Goal: Transaction & Acquisition: Purchase product/service

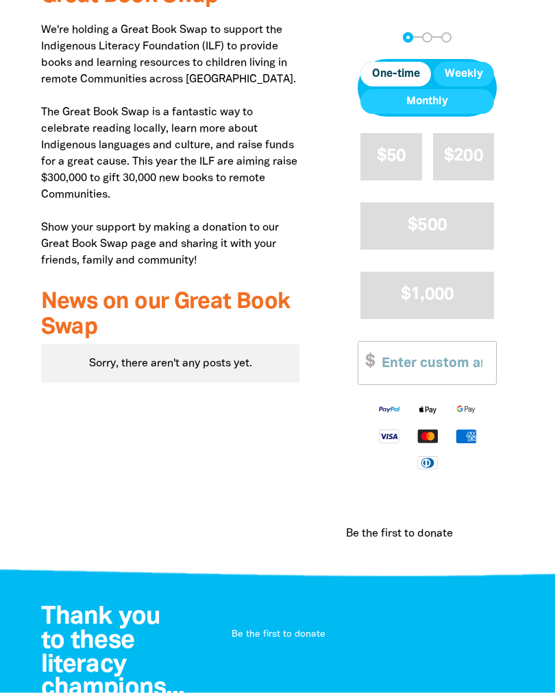
scroll to position [573, 0]
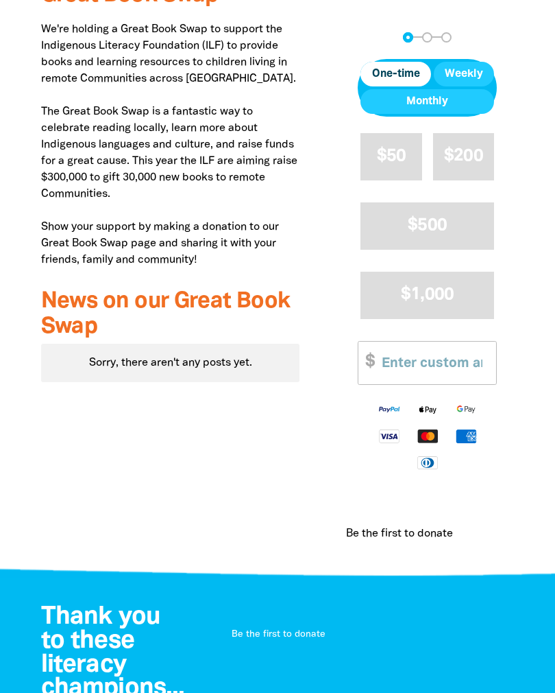
click at [453, 287] on span "$1,000" at bounding box center [427, 295] width 53 height 16
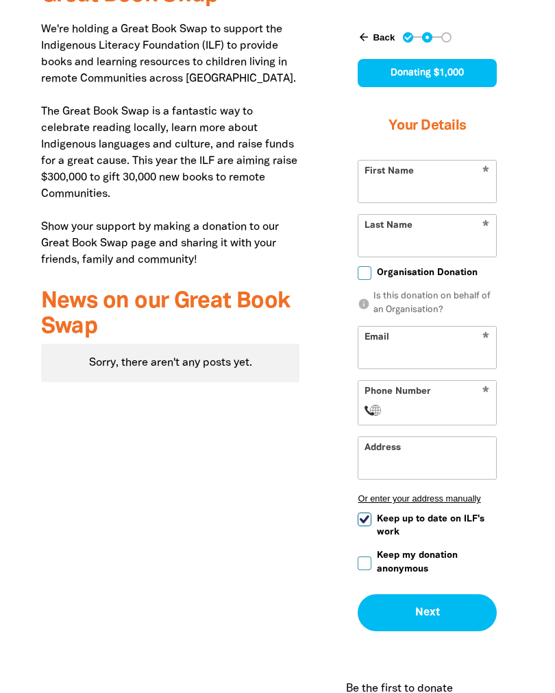
click at [433, 191] on input "First Name" at bounding box center [428, 181] width 138 height 42
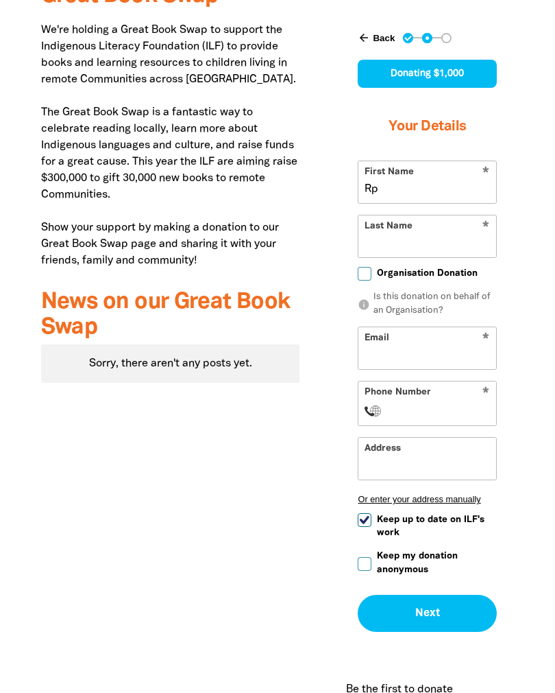
type input "R"
click at [449, 243] on input "Last Name" at bounding box center [428, 236] width 138 height 42
click at [421, 191] on input "Maxima" at bounding box center [428, 182] width 138 height 42
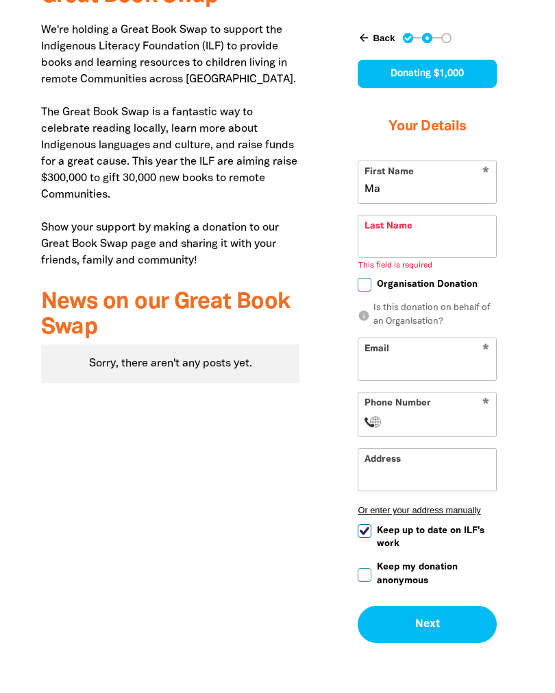
type input "M"
type input "[PERSON_NAME]"
click at [440, 235] on input "Last Name" at bounding box center [428, 236] width 138 height 42
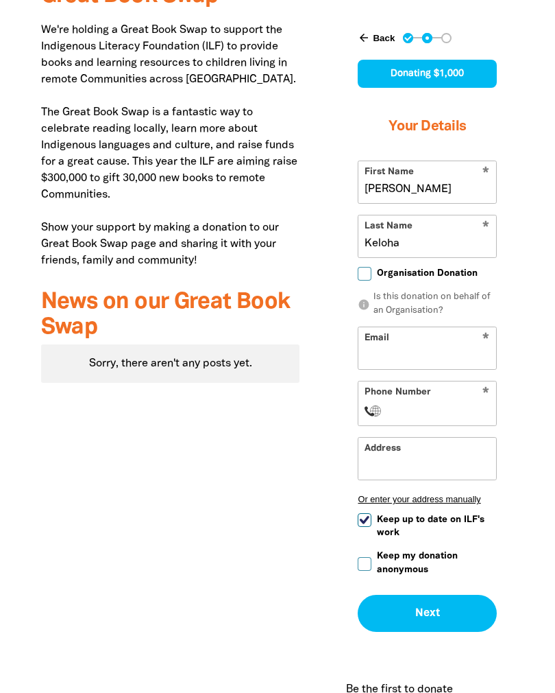
type input "Keloha"
click at [405, 337] on input "Email" at bounding box center [428, 348] width 138 height 42
click at [430, 416] on input "Phone Number" at bounding box center [441, 411] width 98 height 16
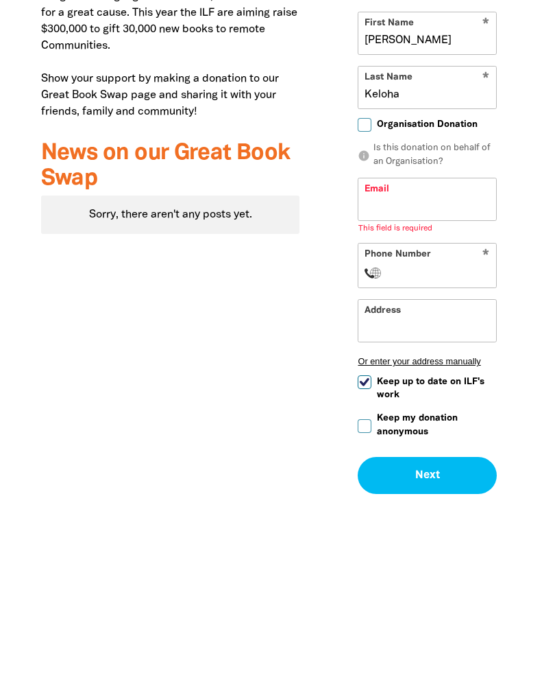
scroll to position [586, 0]
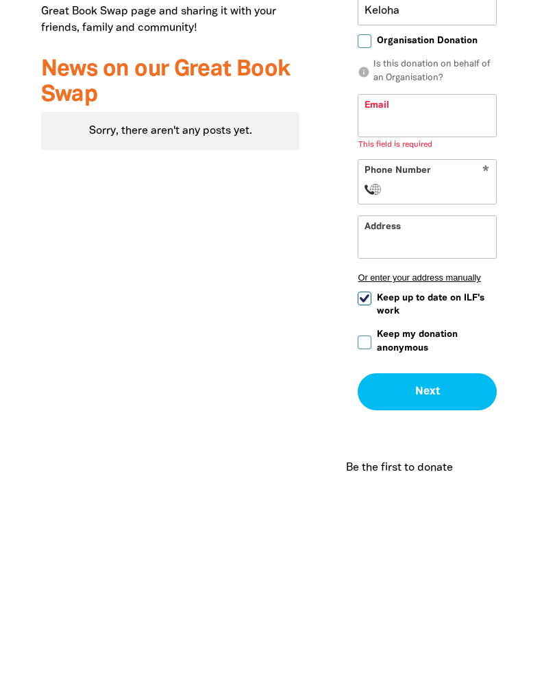
click at [462, 592] on button "Next chevron_right" at bounding box center [427, 610] width 139 height 37
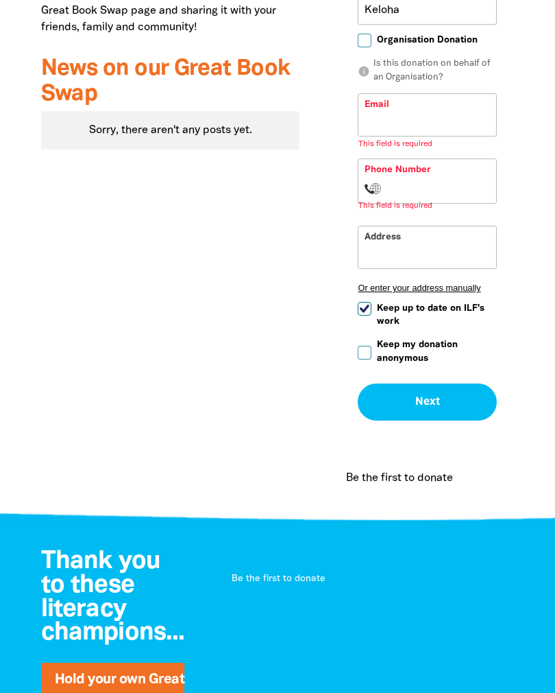
click at [461, 404] on button "Next chevron_right" at bounding box center [427, 401] width 139 height 37
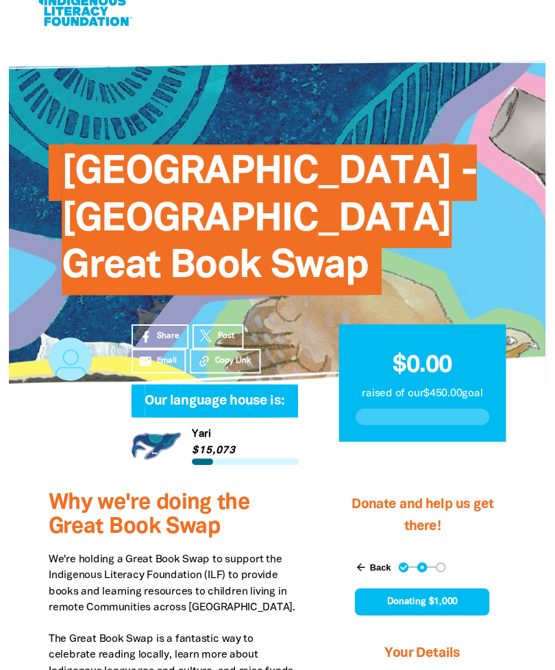
scroll to position [0, 0]
